Goal: Complete application form

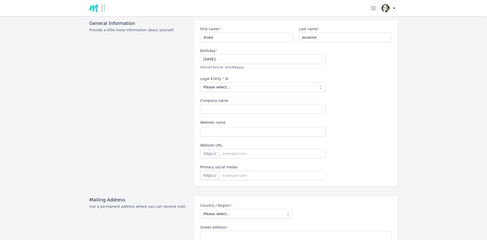
scroll to position [48, 0]
click at [245, 82] on select "Please select... Individual Partnership Corporation Sole Proprietorship Foreign…" at bounding box center [263, 87] width 126 height 10
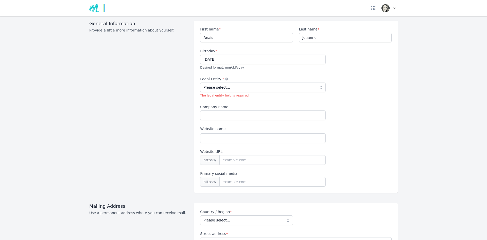
click at [129, 131] on div "General Information Provide a little more information about yourself." at bounding box center [138, 107] width 99 height 172
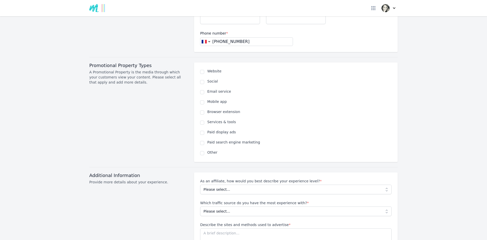
scroll to position [293, 0]
click at [218, 185] on select "Please select... Beginner Intermediate Expert" at bounding box center [296, 190] width 192 height 10
select select "Beginner"
click at [200, 185] on select "Please select... Beginner Intermediate Expert" at bounding box center [296, 190] width 192 height 10
click at [212, 206] on select "Please select... No experience Social media Pay per click Media buying Organic …" at bounding box center [296, 211] width 192 height 10
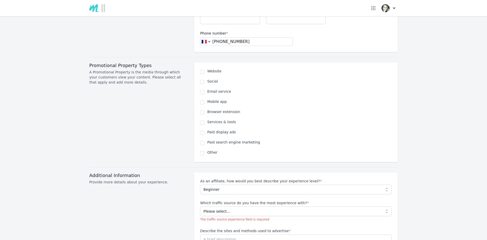
click at [174, 199] on div "Additional Information Provide more details about your experience." at bounding box center [138, 218] width 99 height 93
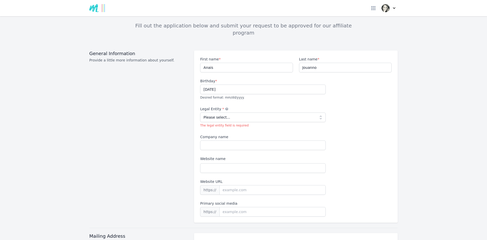
scroll to position [0, 0]
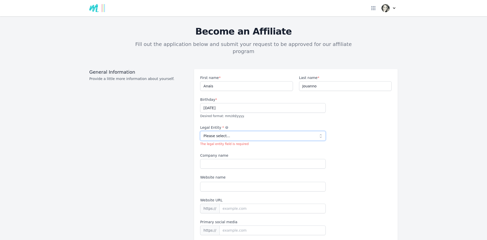
click at [238, 131] on select "Please select... Individual Partnership Corporation Sole Proprietorship Foreign…" at bounding box center [263, 136] width 126 height 10
select select "individual"
click at [200, 131] on select "Please select... Individual Partnership Corporation Sole Proprietorship Foreign…" at bounding box center [263, 136] width 126 height 10
